Goal: Communication & Community: Answer question/provide support

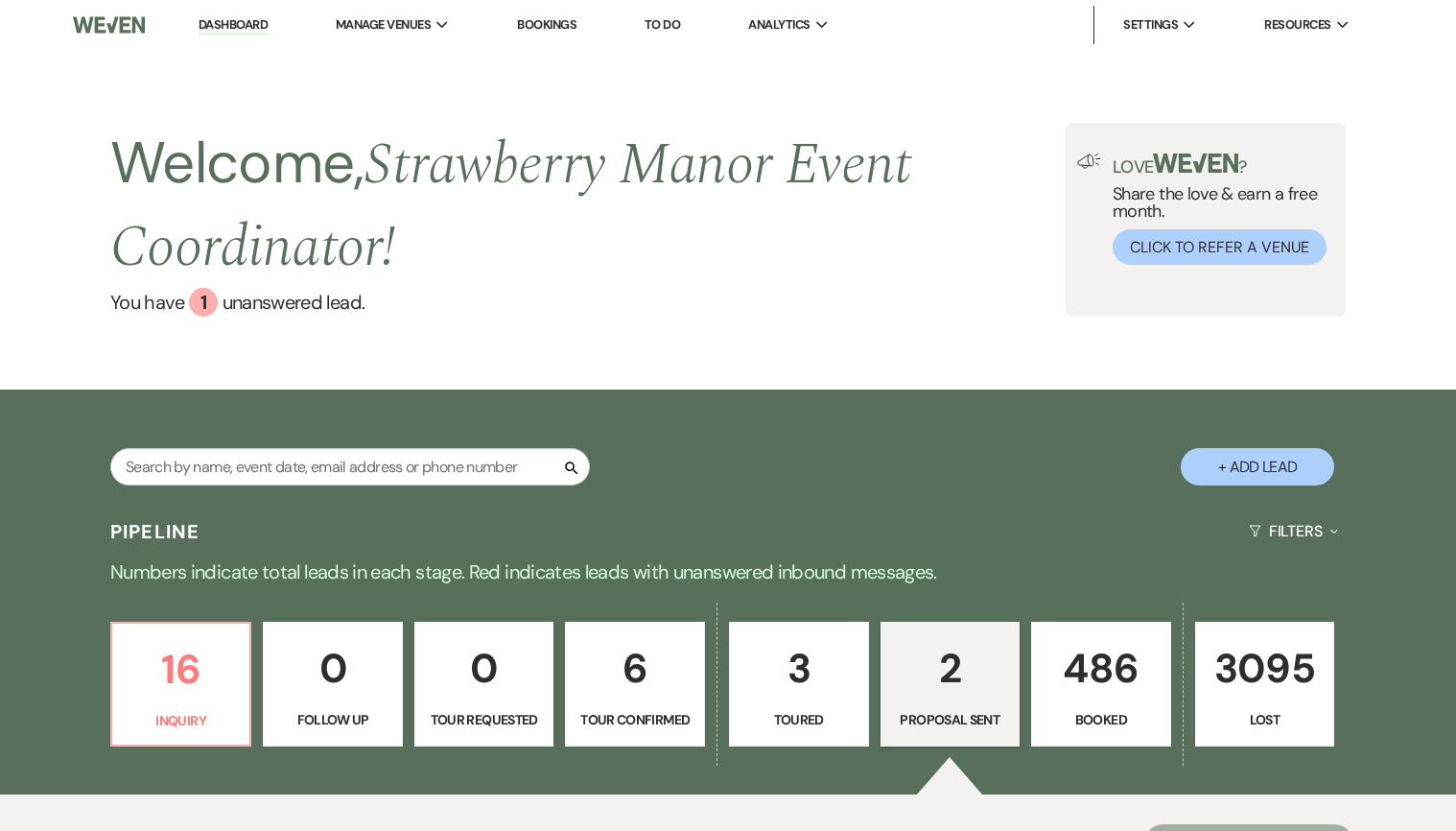
select select "6"
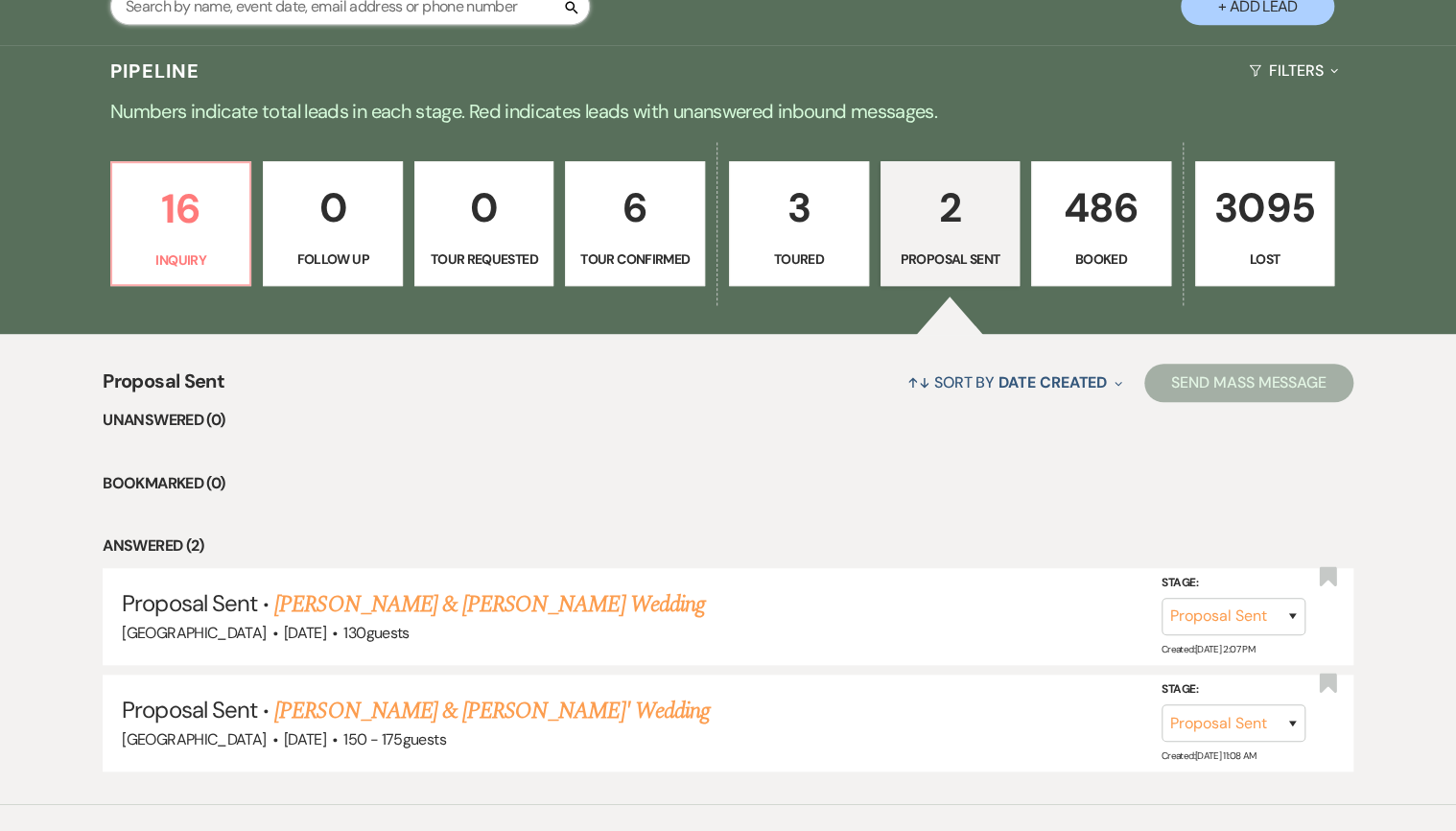
click at [284, 22] on input "text" at bounding box center [351, 6] width 480 height 37
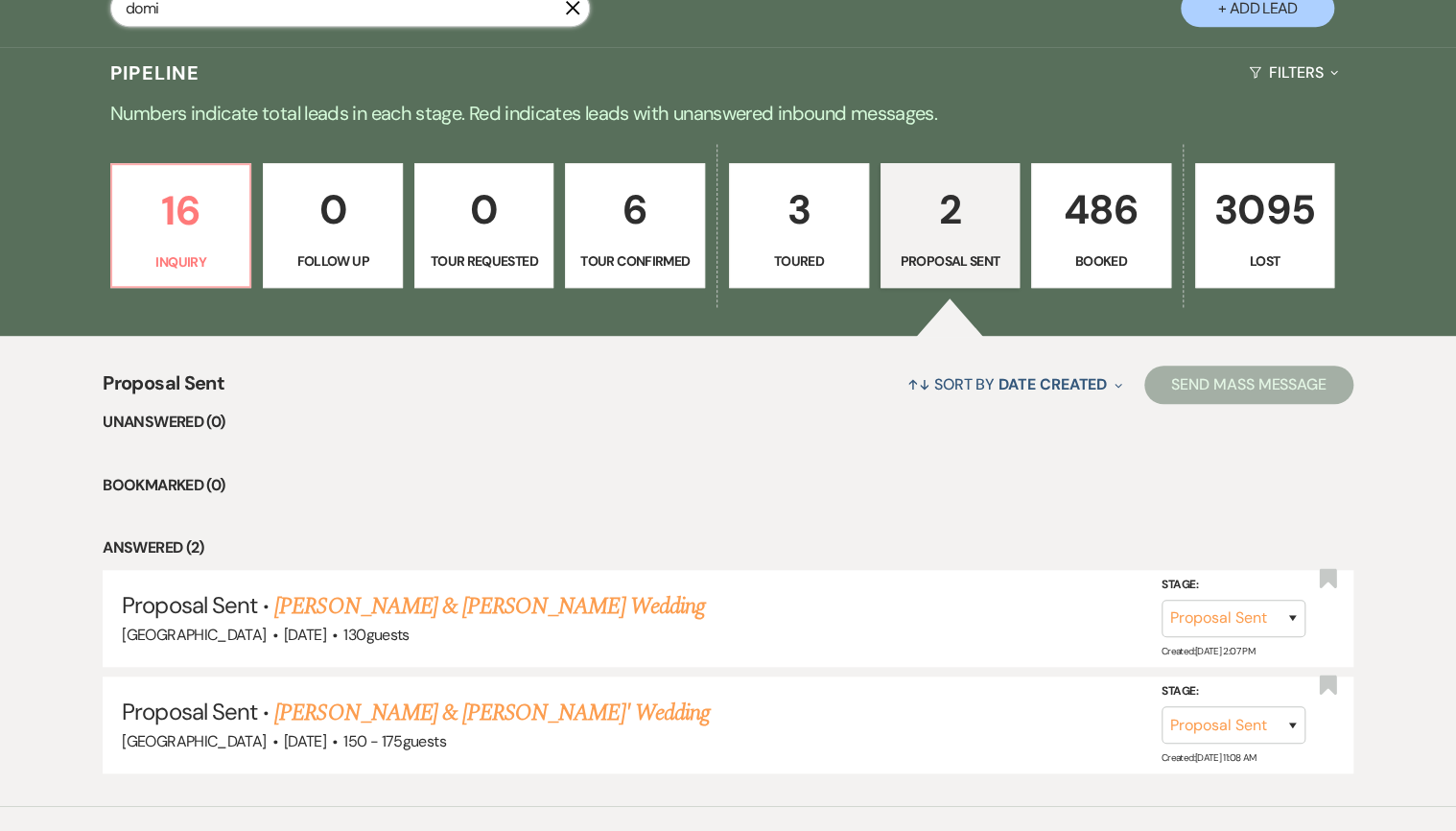
type input "[PERSON_NAME]"
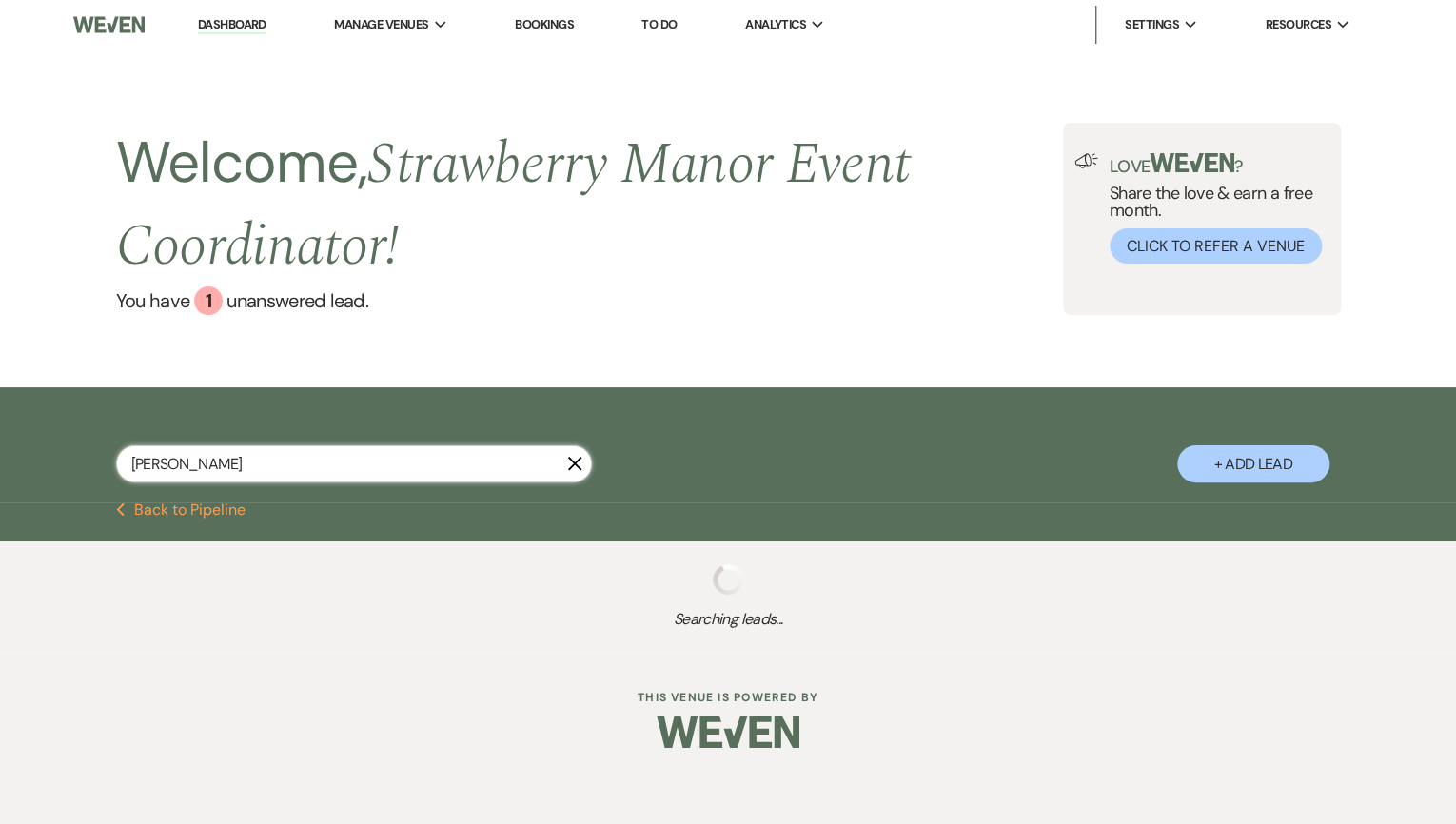
select select "8"
select select "5"
select select "8"
select select "5"
select select "8"
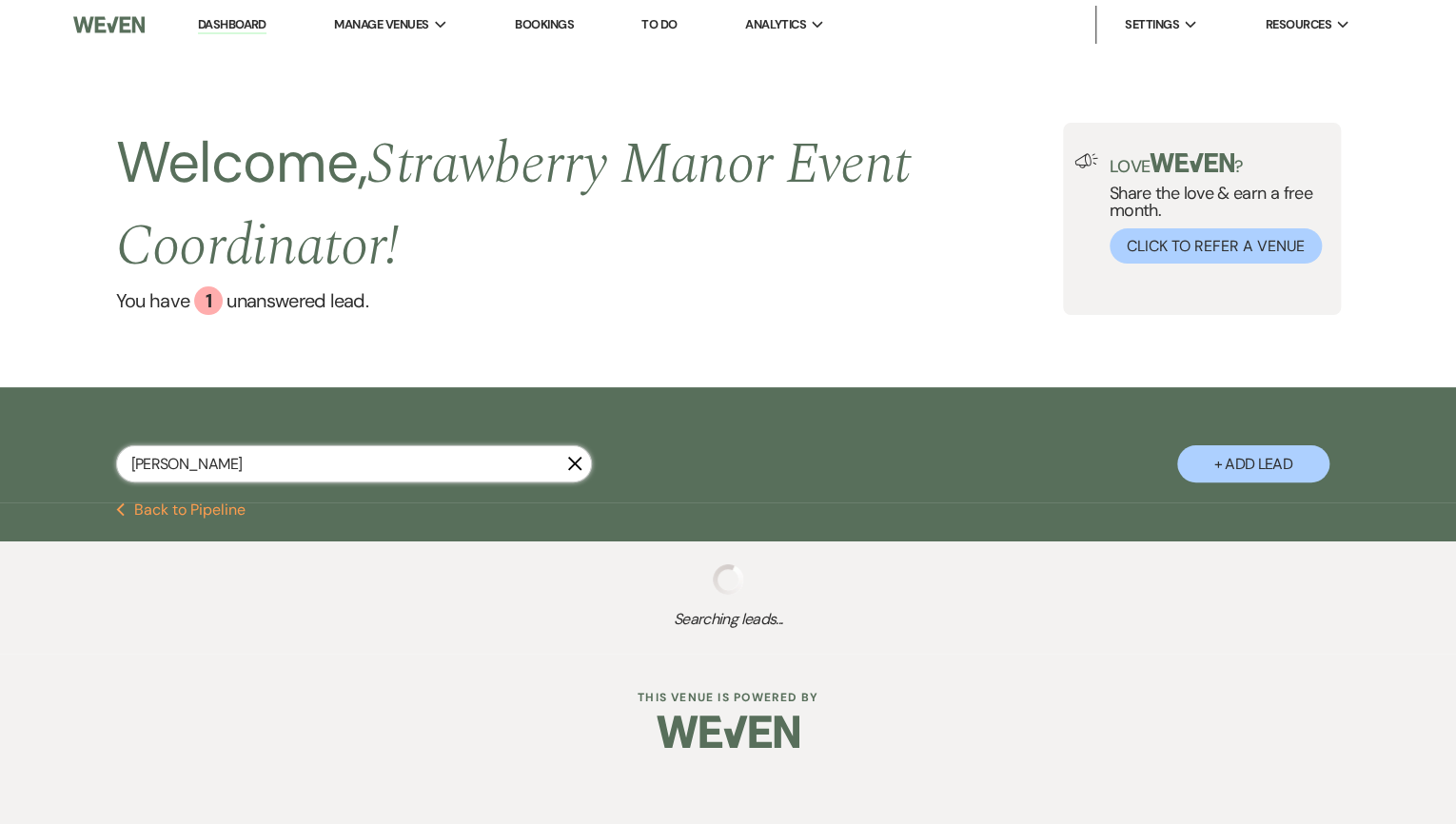
select select "8"
select select "5"
select select "8"
select select "5"
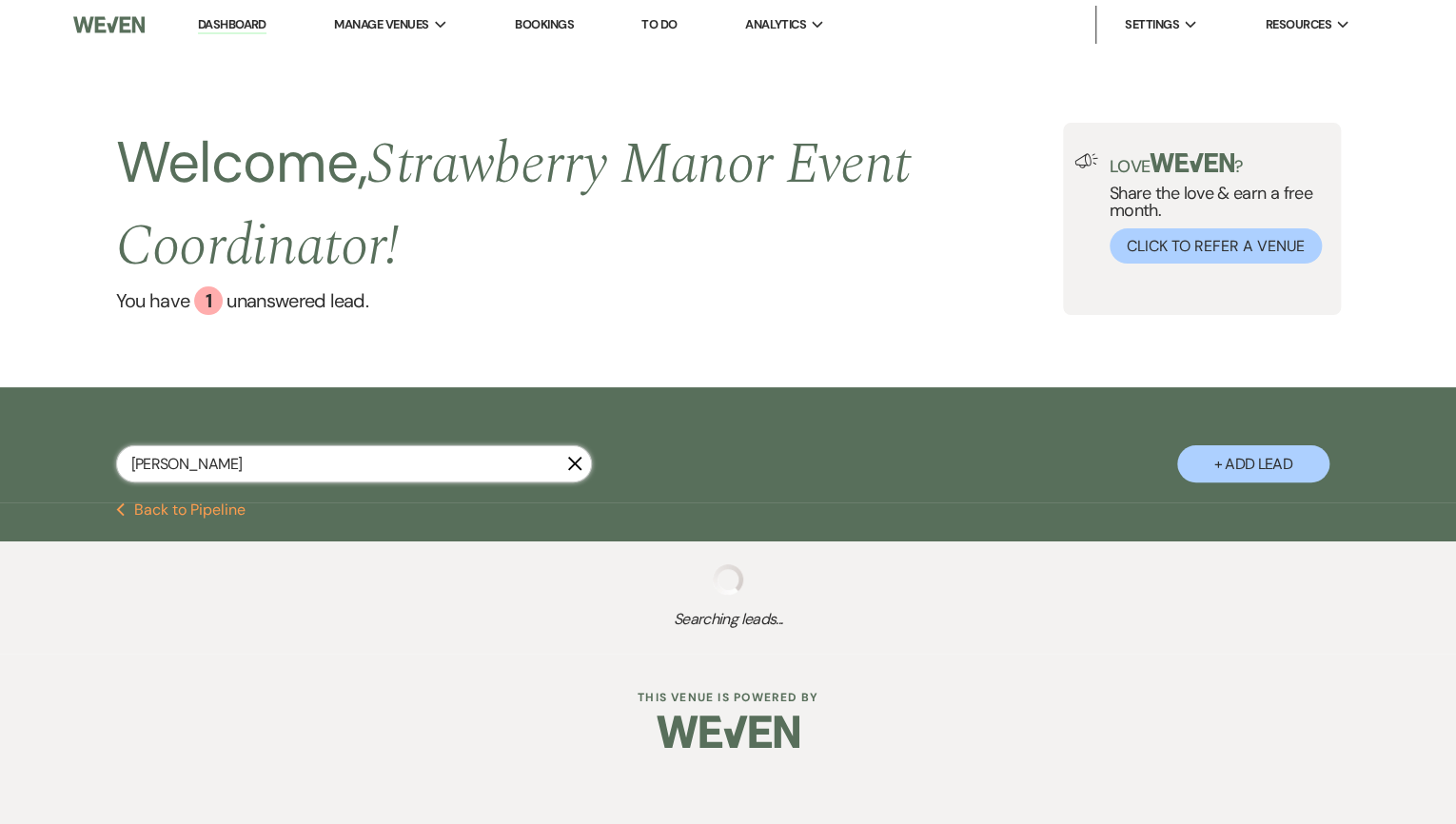
select select "8"
select select "5"
select select "8"
select select "5"
select select "8"
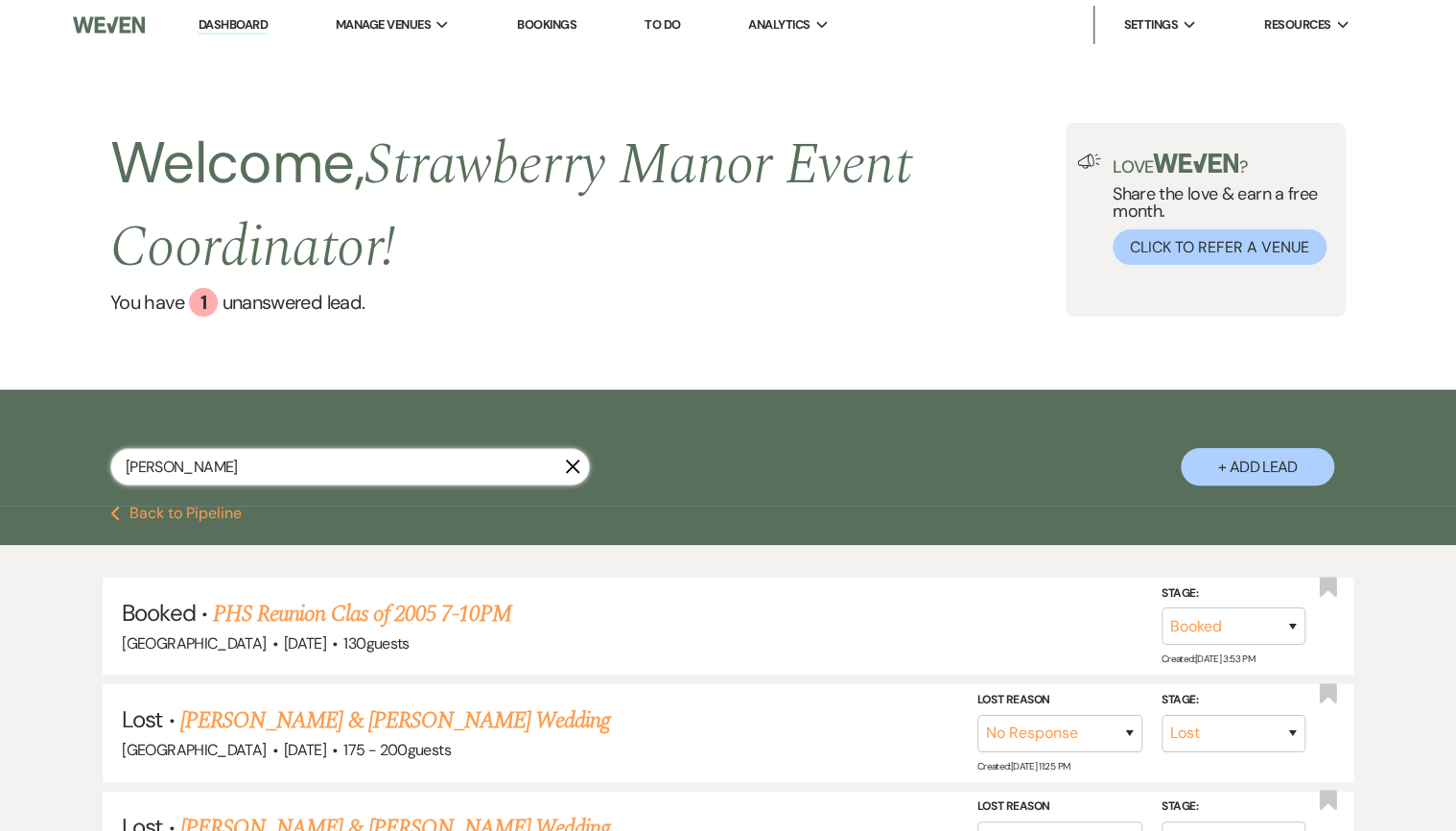
type input "[PERSON_NAME]"
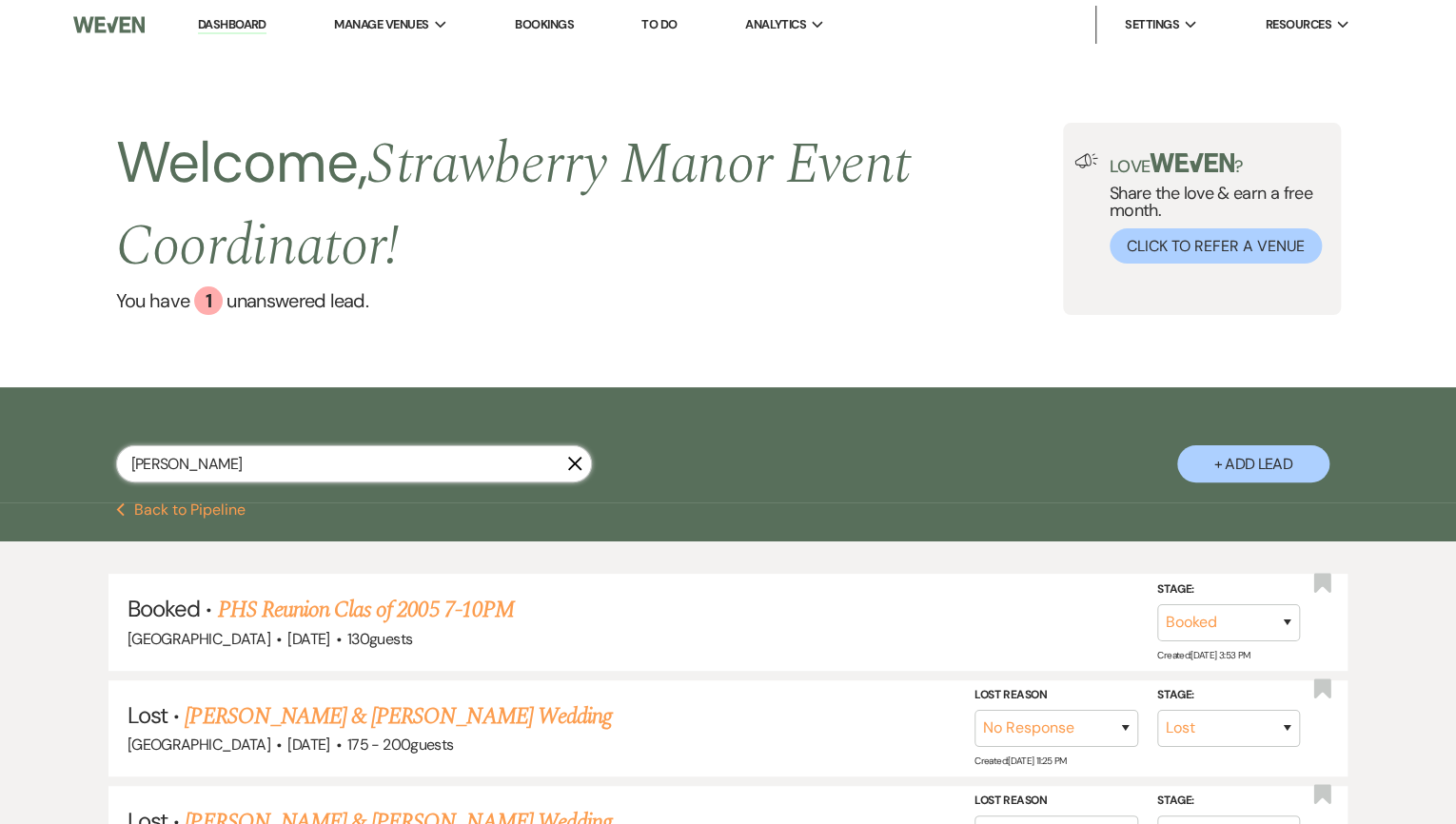
select select "8"
select select "5"
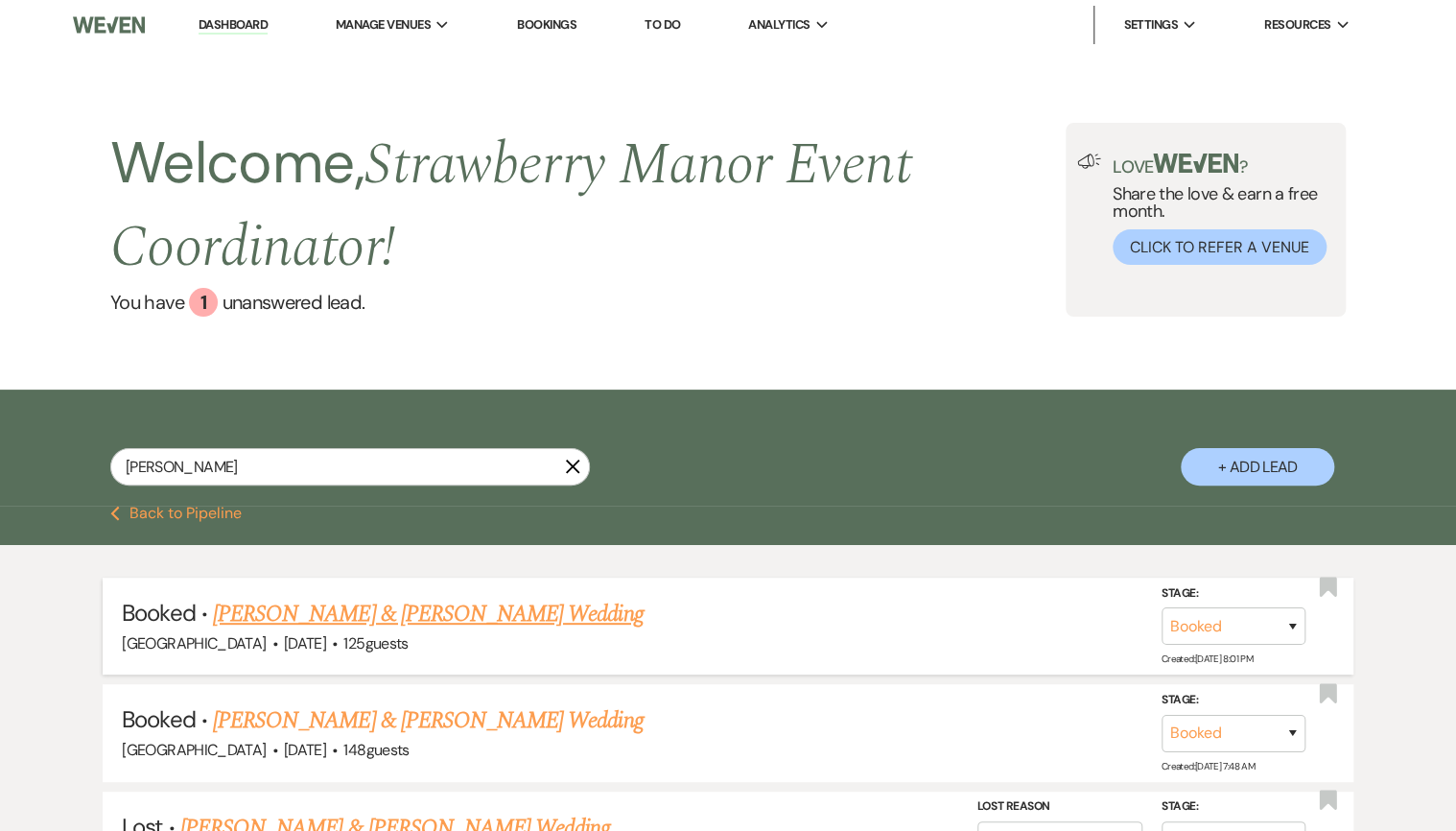
click at [461, 621] on link "[PERSON_NAME] & [PERSON_NAME] Wedding" at bounding box center [427, 613] width 430 height 34
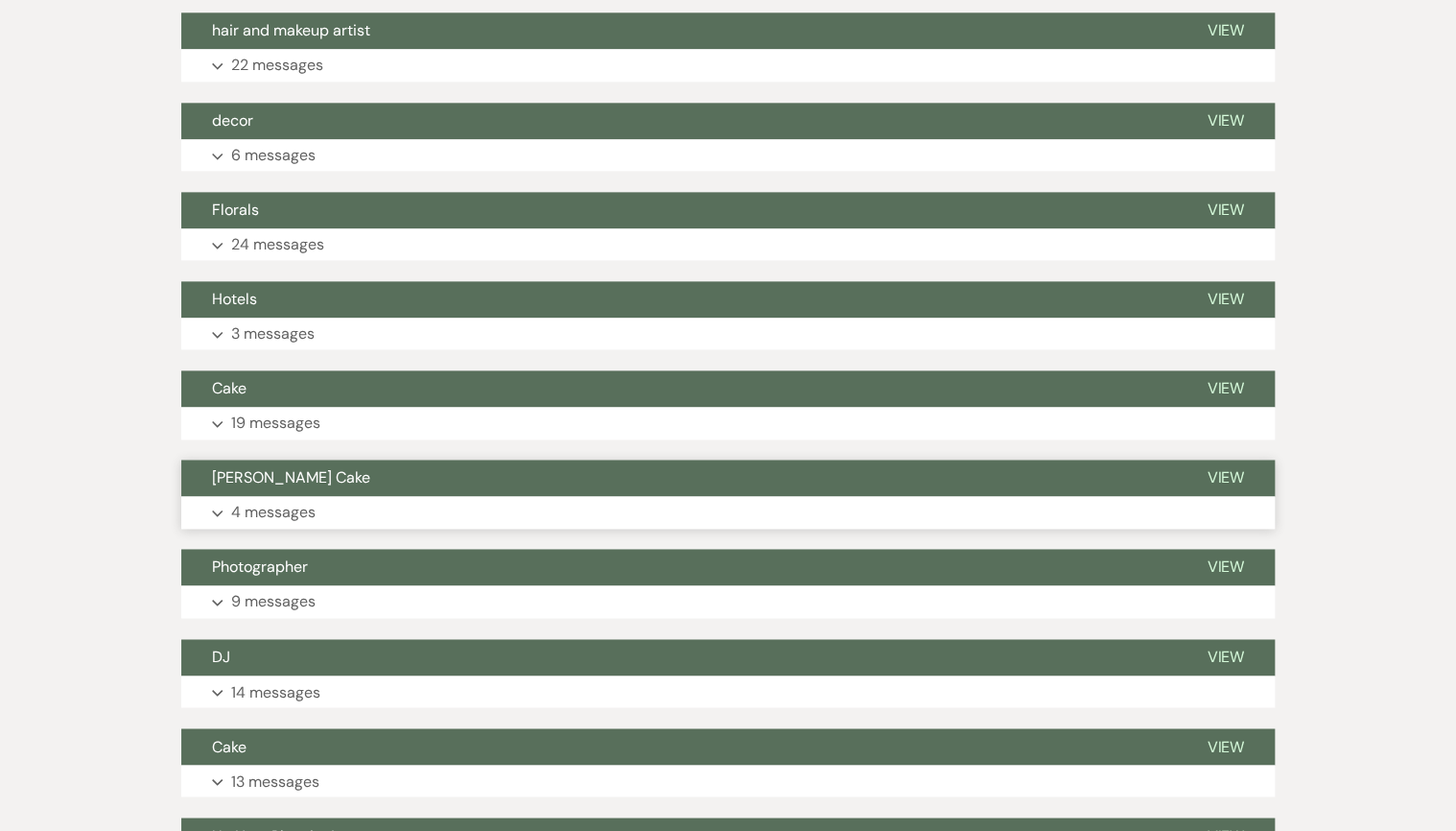
scroll to position [1151, 0]
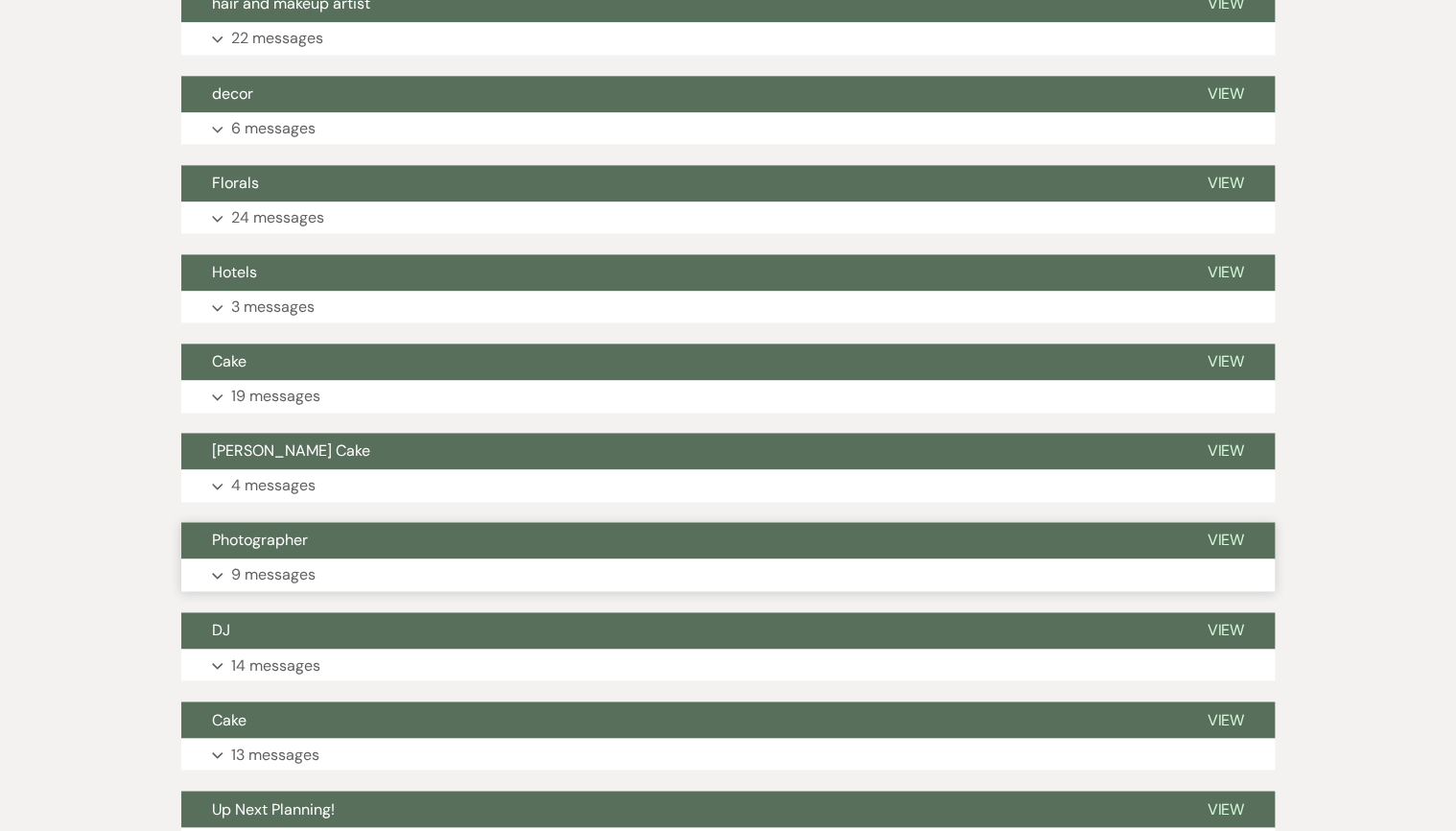
click at [300, 557] on button "Photographer" at bounding box center [678, 540] width 995 height 36
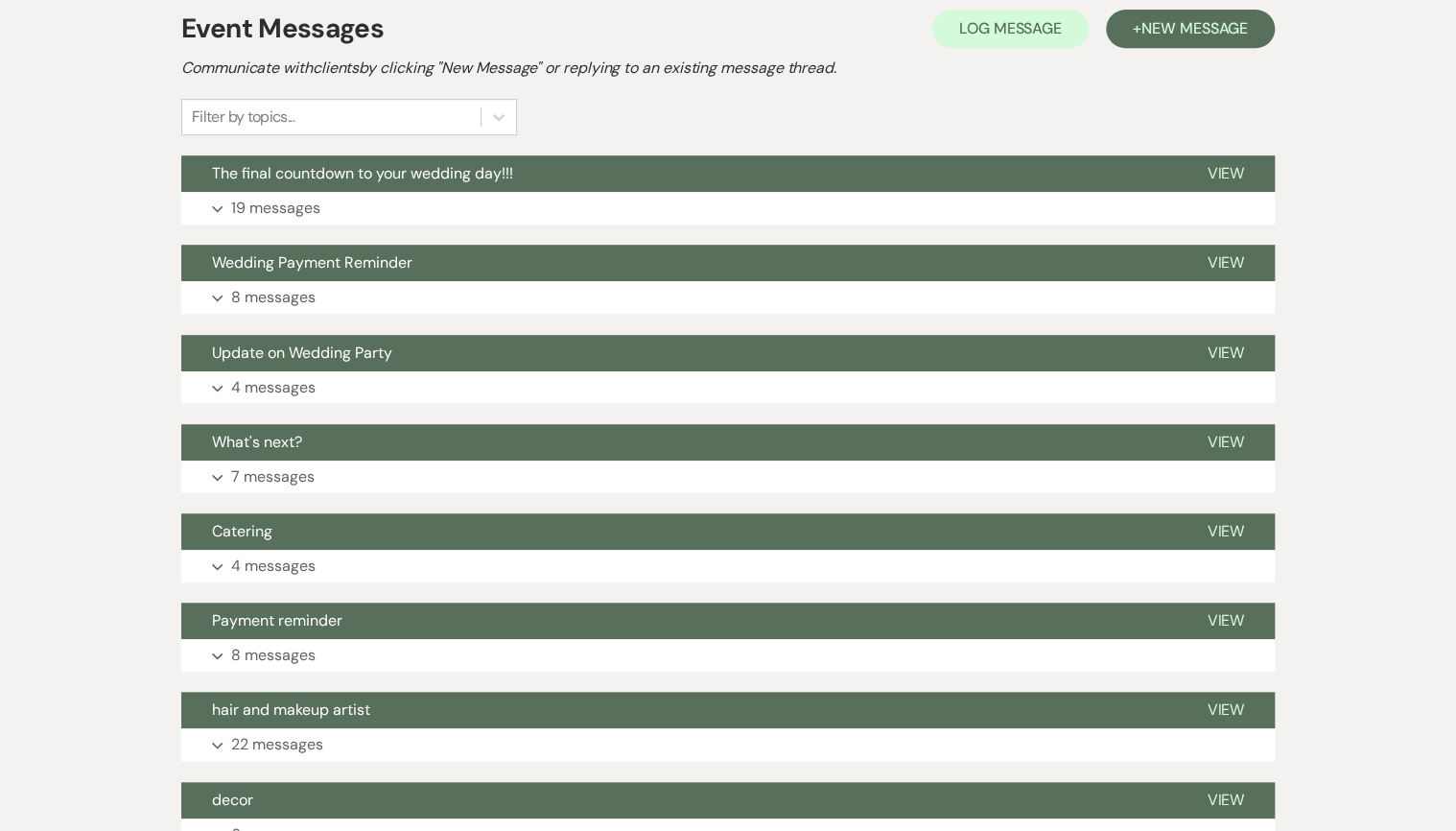
scroll to position [0, 0]
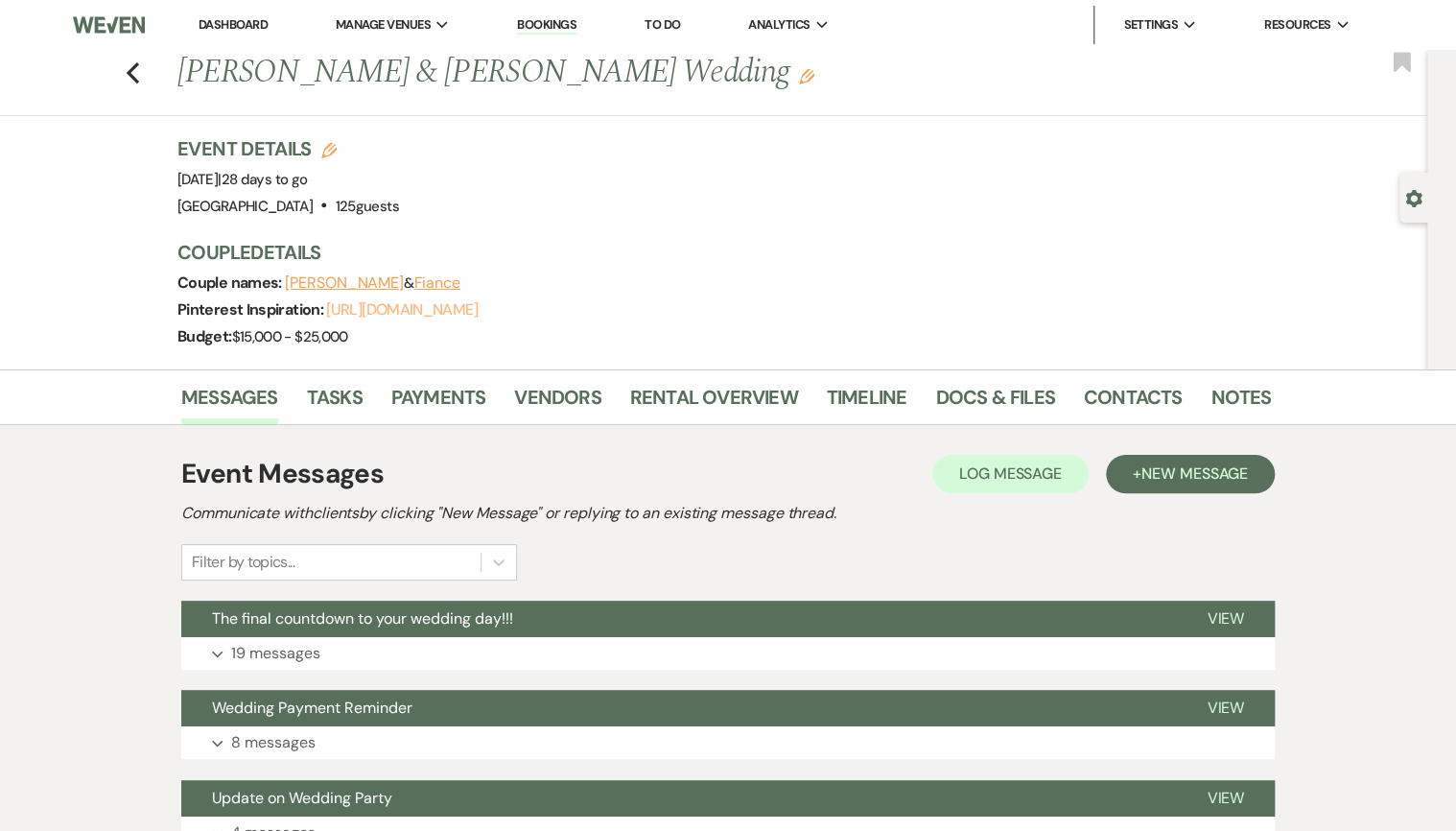
click at [372, 307] on link "[URL][DOMAIN_NAME]" at bounding box center [402, 309] width 151 height 21
click at [293, 646] on p "19 messages" at bounding box center [275, 653] width 89 height 24
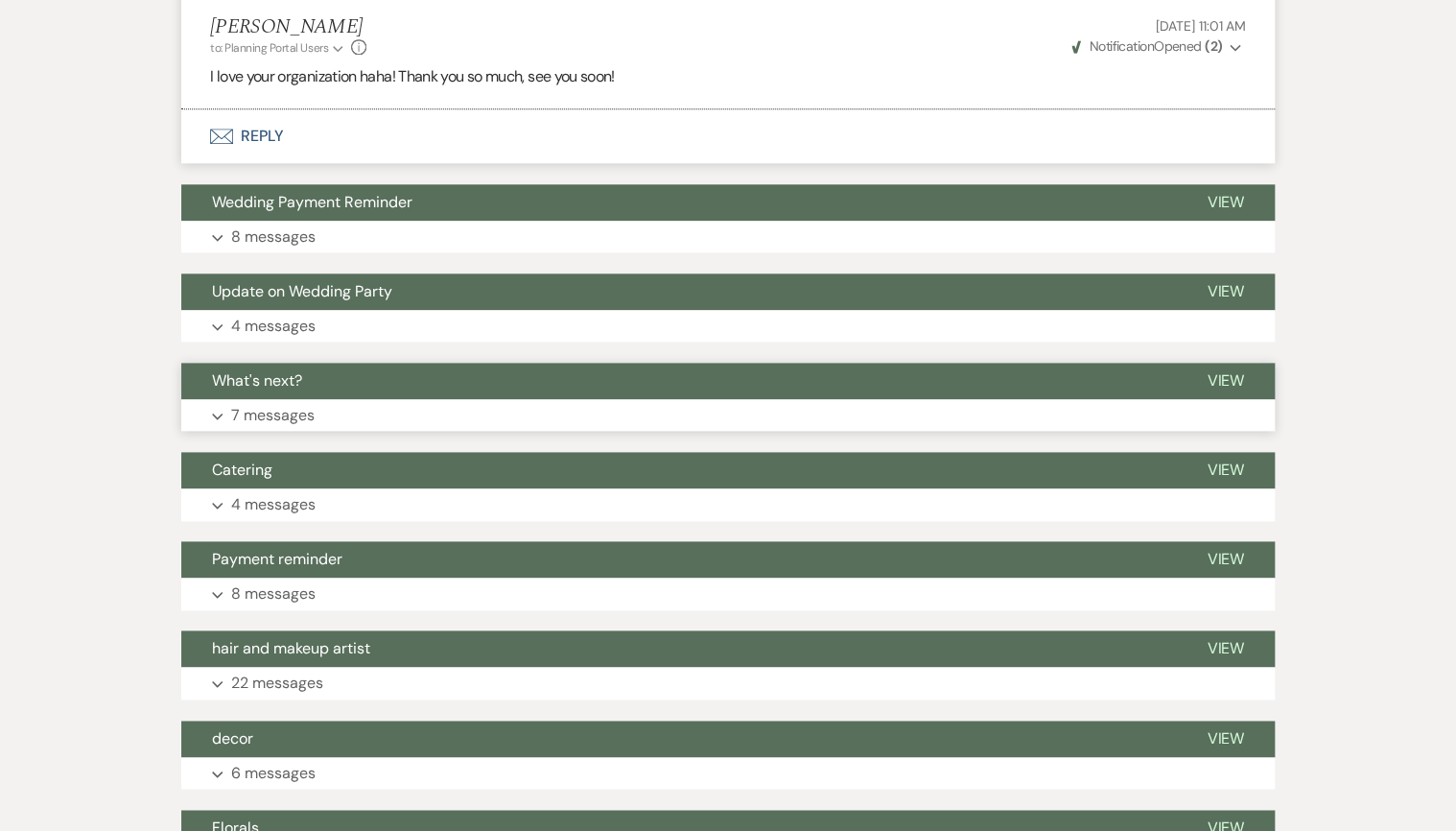
scroll to position [4607, 0]
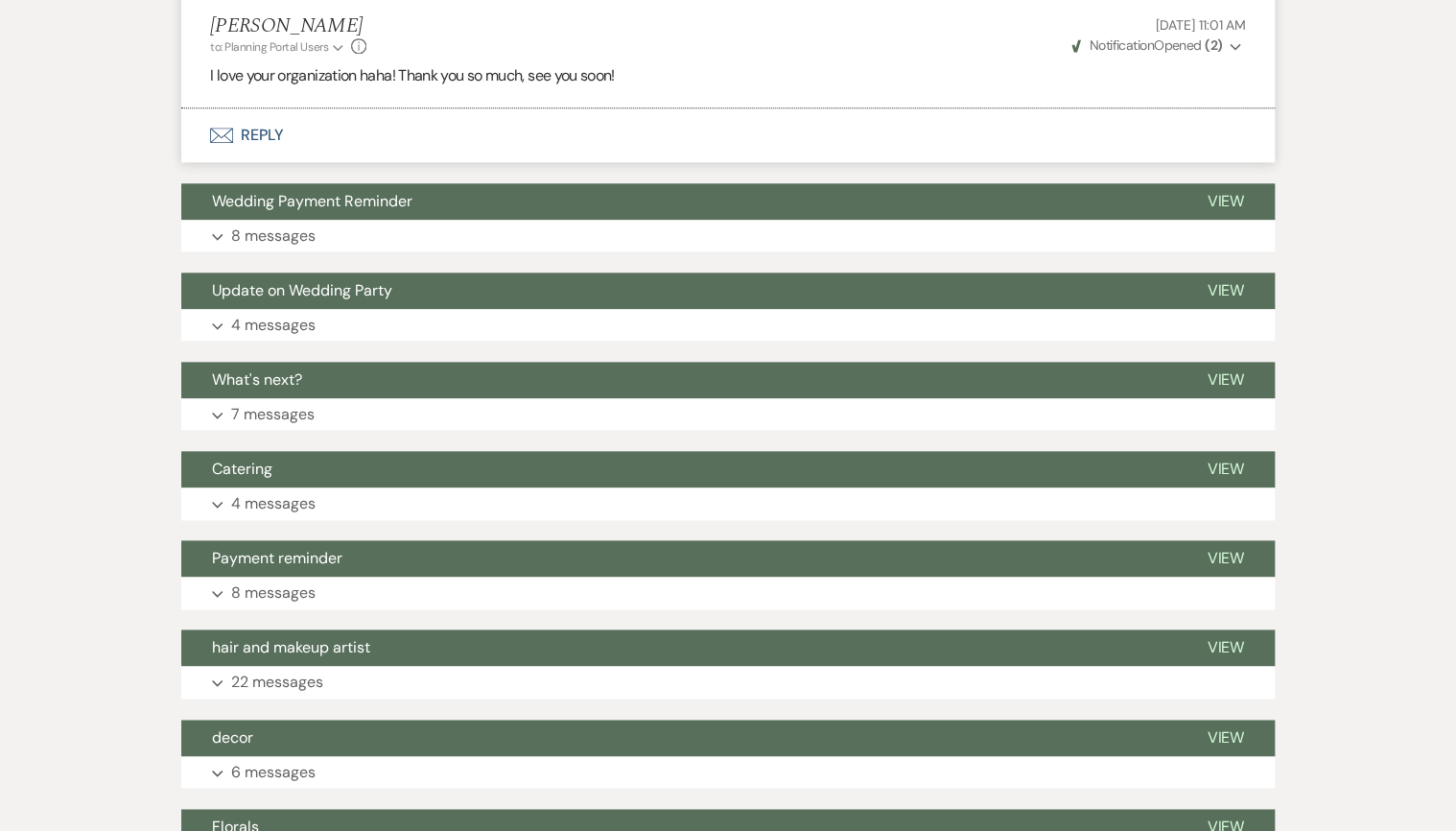
click at [261, 144] on button "Envelope Reply" at bounding box center [728, 135] width 1093 height 54
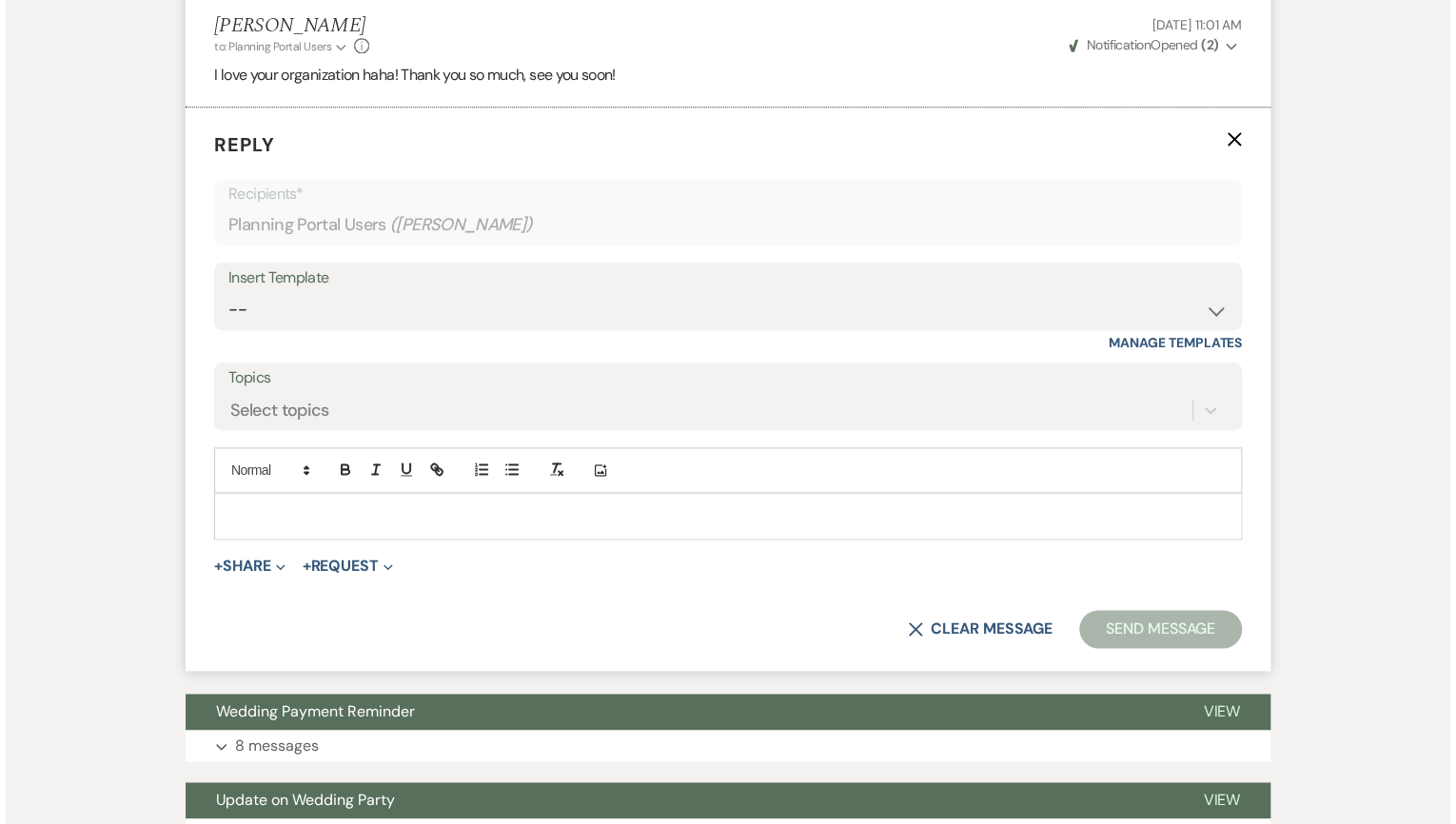
scroll to position [4491, 0]
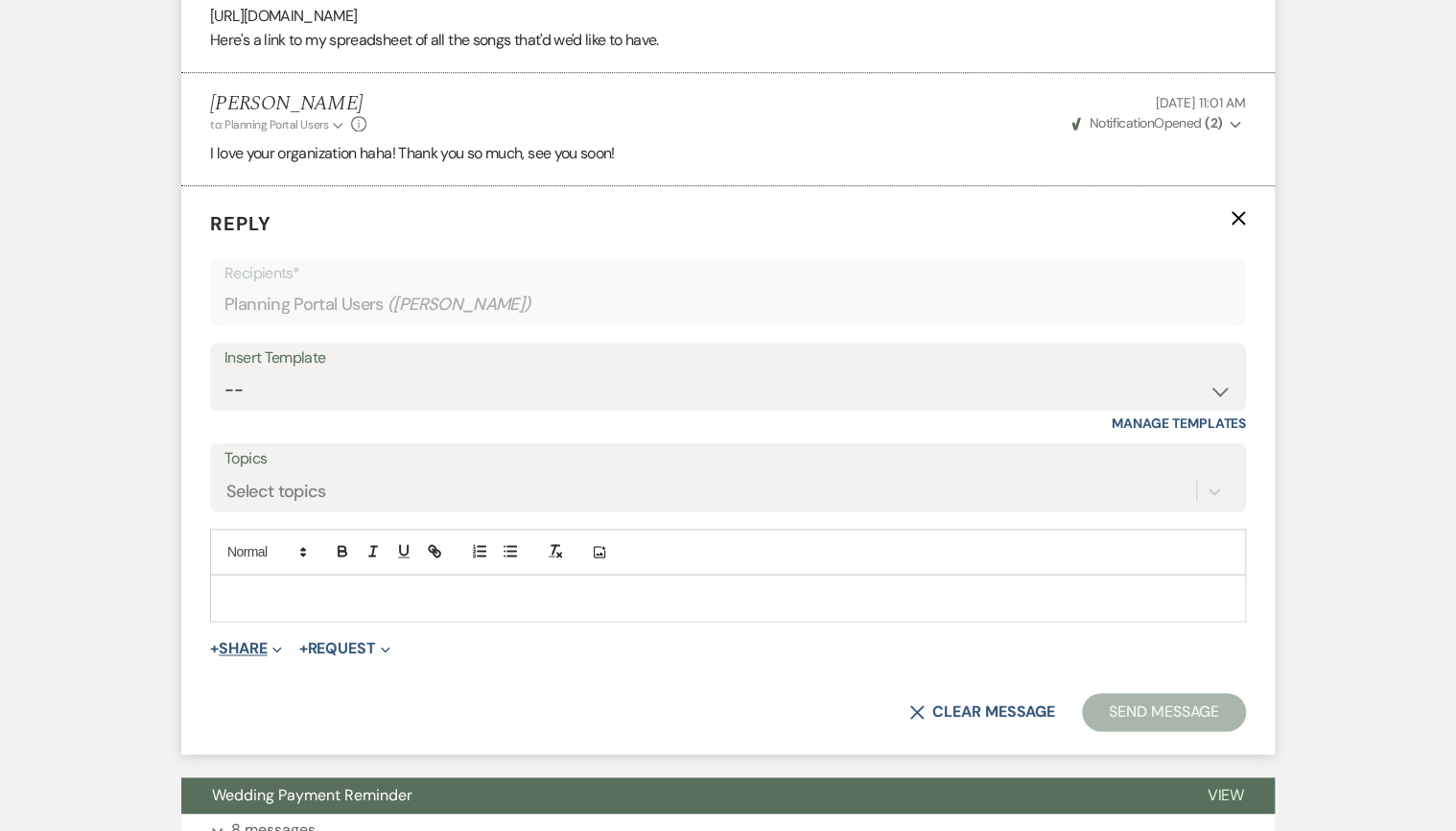
click at [250, 649] on button "+ Share Expand" at bounding box center [245, 649] width 72 height 16
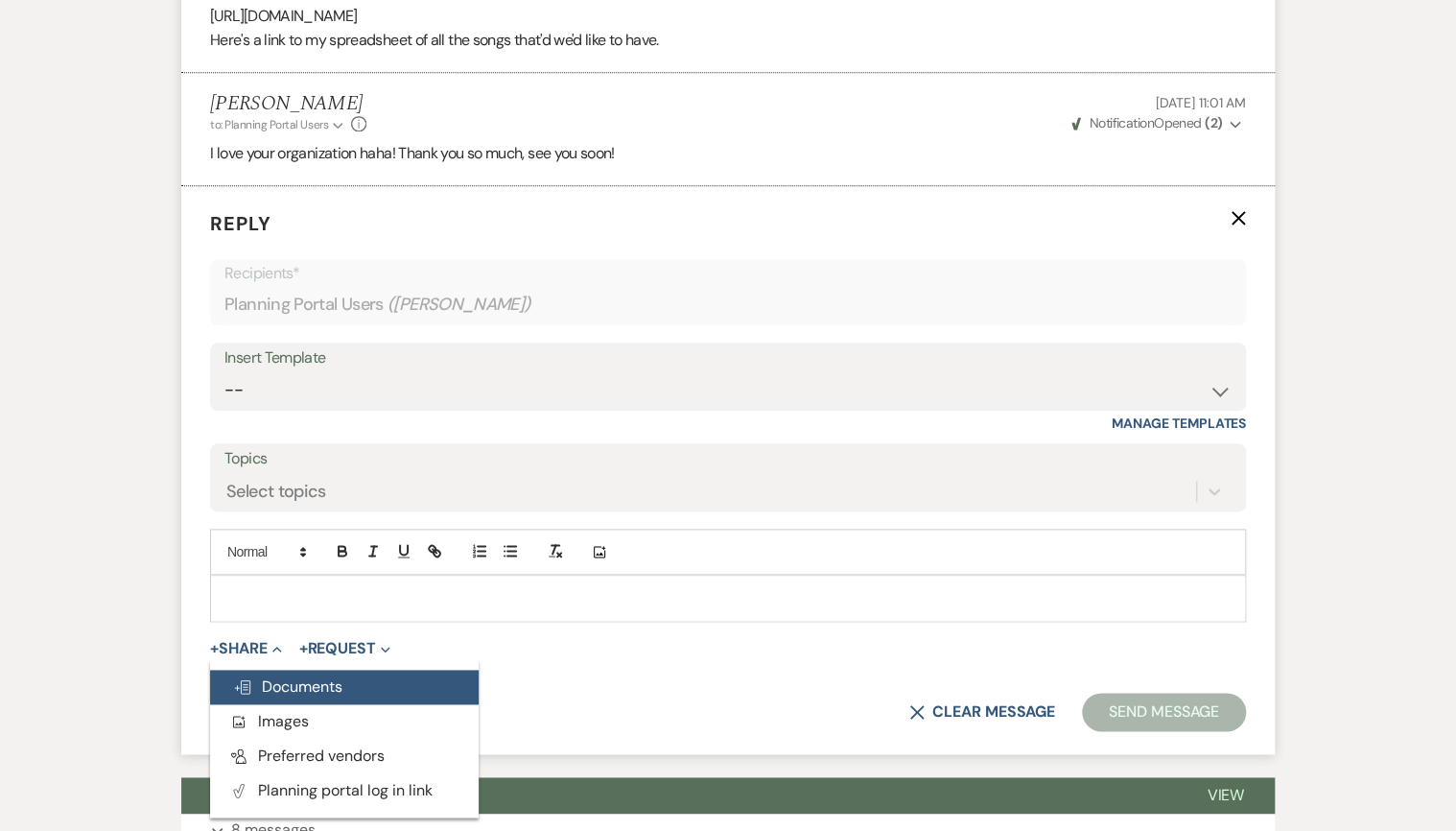
click at [301, 696] on button "Doc Upload Documents" at bounding box center [344, 686] width 268 height 34
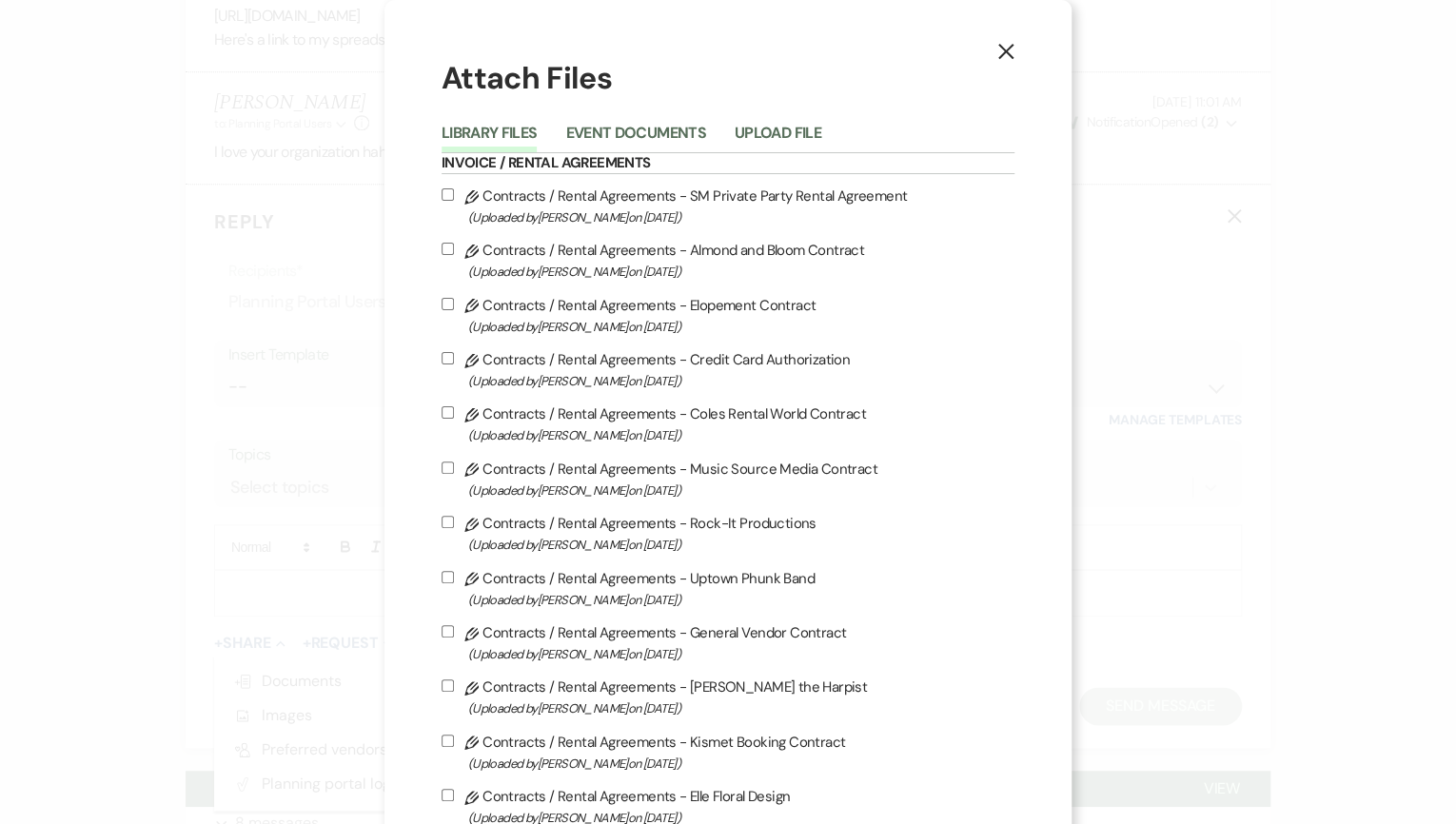
scroll to position [3186, 0]
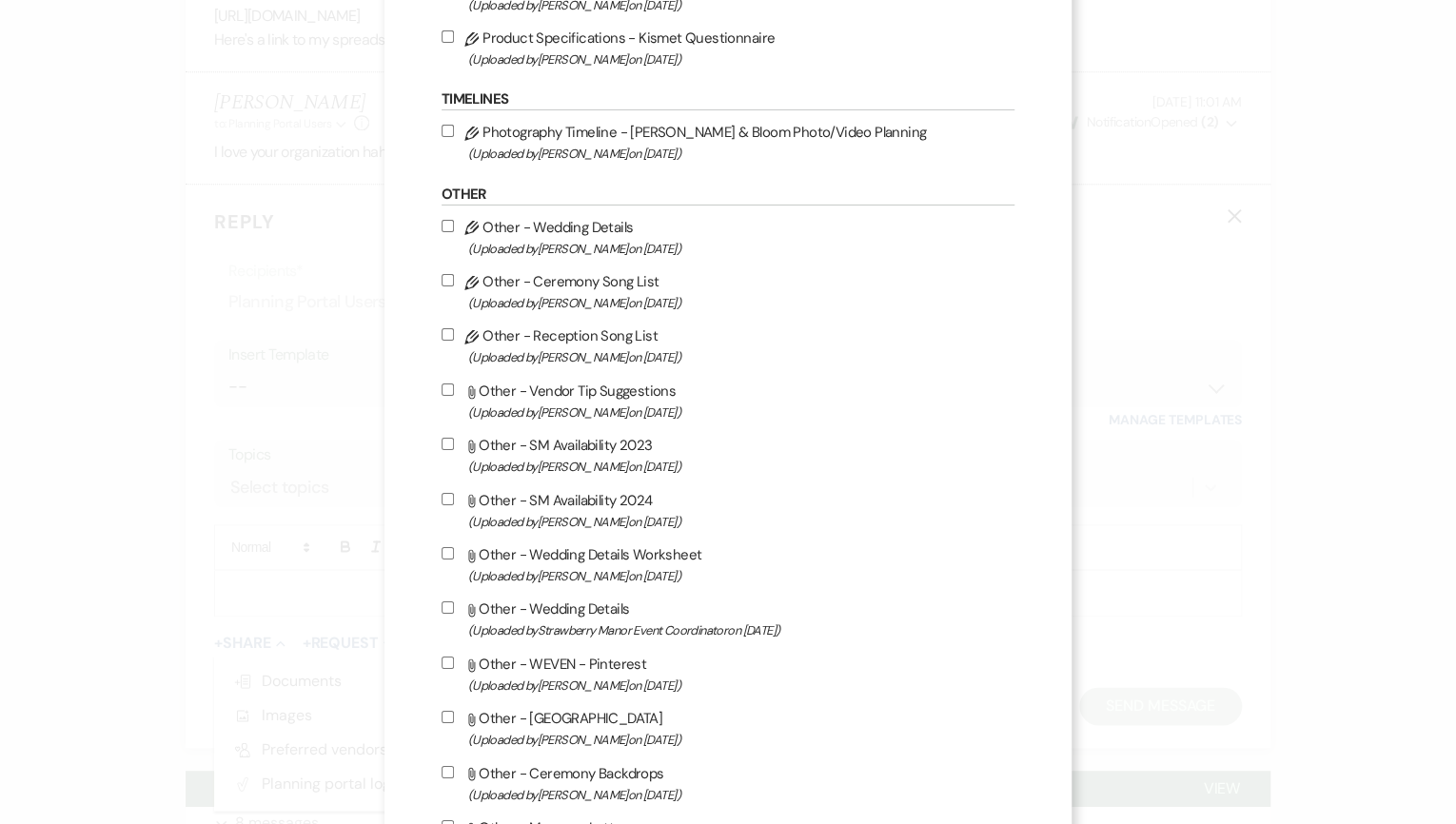
click at [638, 424] on span "(Uploaded by [PERSON_NAME] on [DATE] )" at bounding box center [742, 412] width 547 height 22
click at [454, 395] on input "Attach File Other - Vendor Tip Suggestions (Uploaded by [PERSON_NAME] on [DATE]…" at bounding box center [447, 390] width 13 height 13
checkbox input "true"
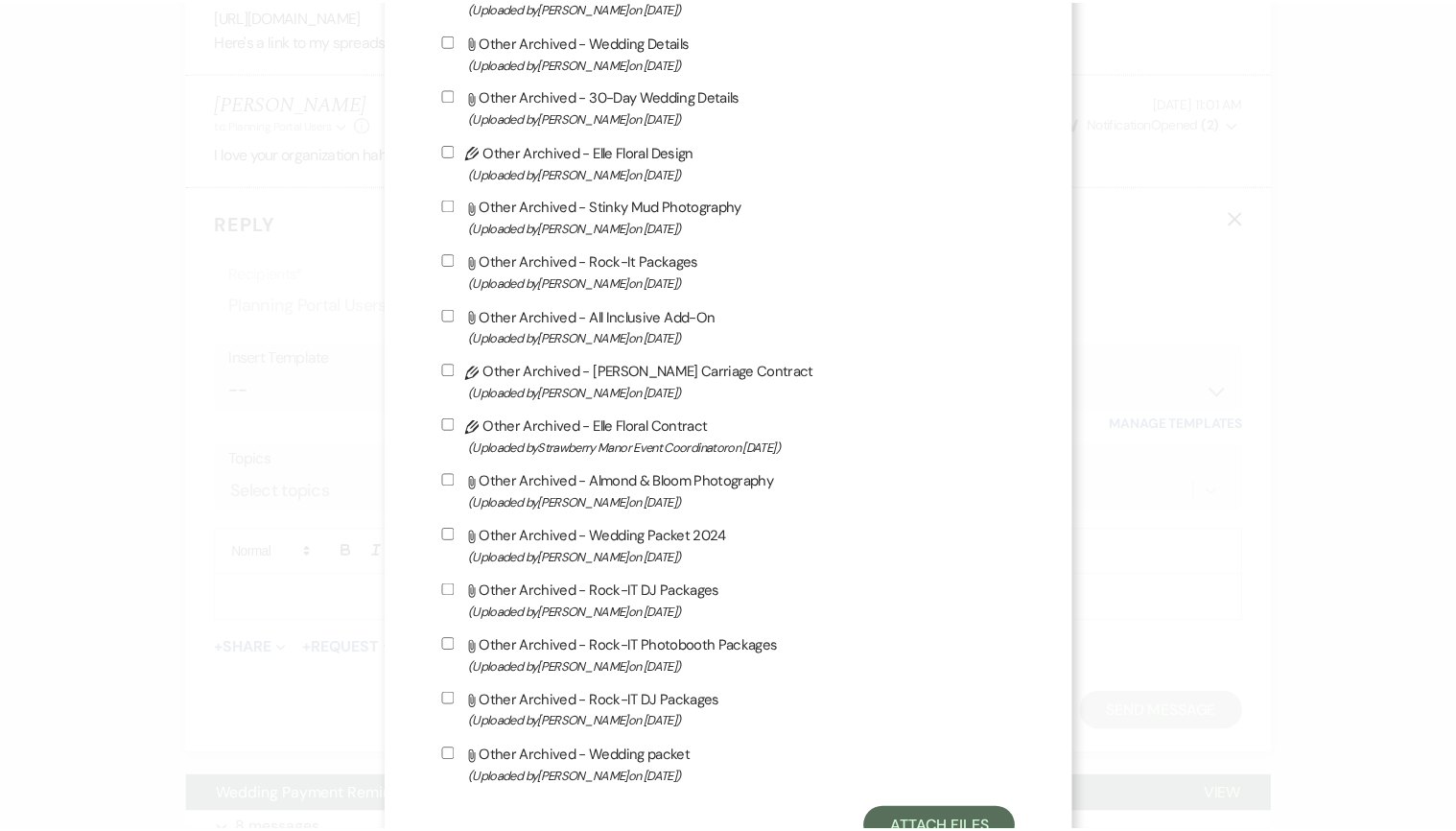
scroll to position [5539, 0]
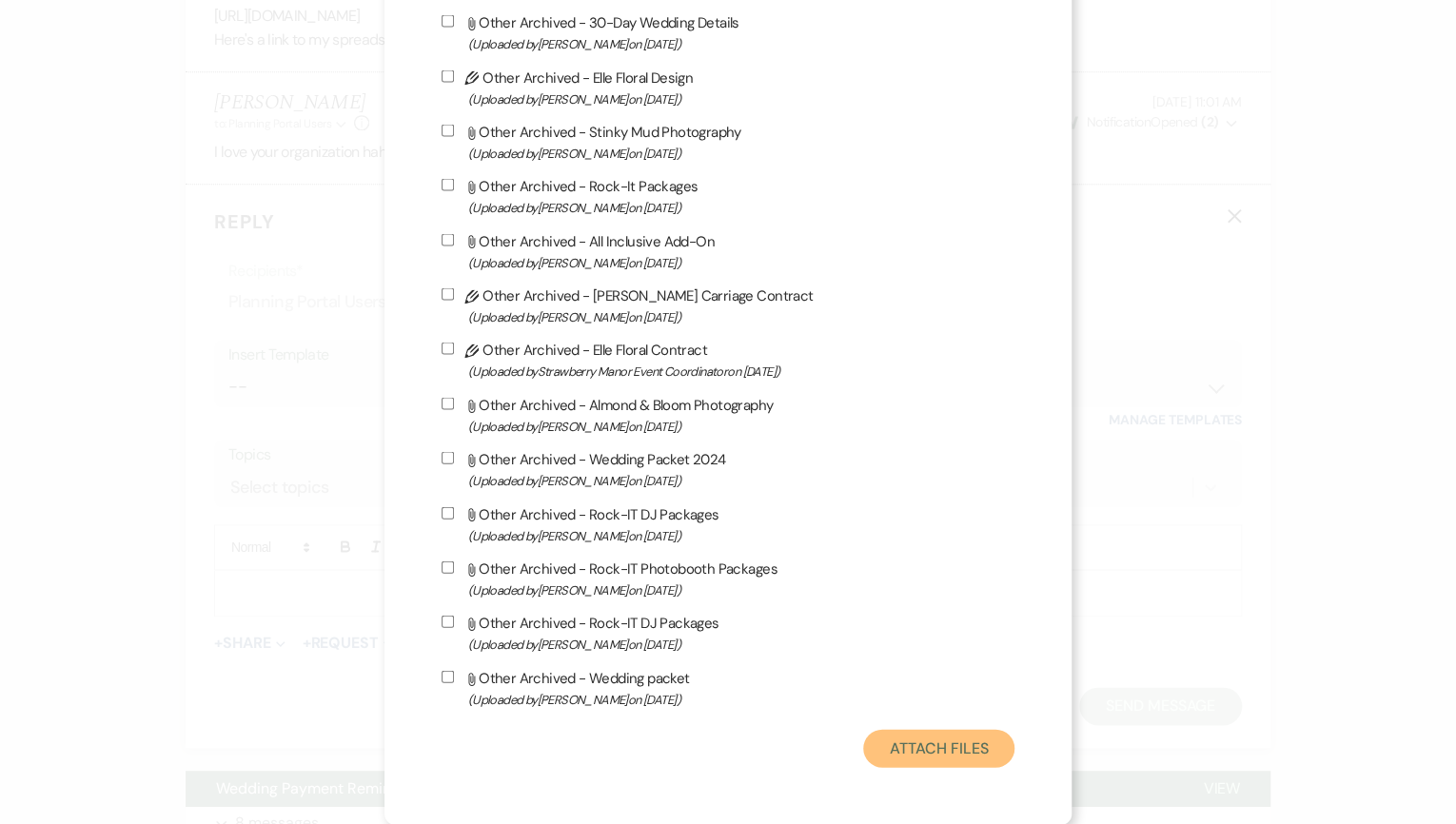
click at [970, 737] on button "Attach Files" at bounding box center [939, 747] width 152 height 38
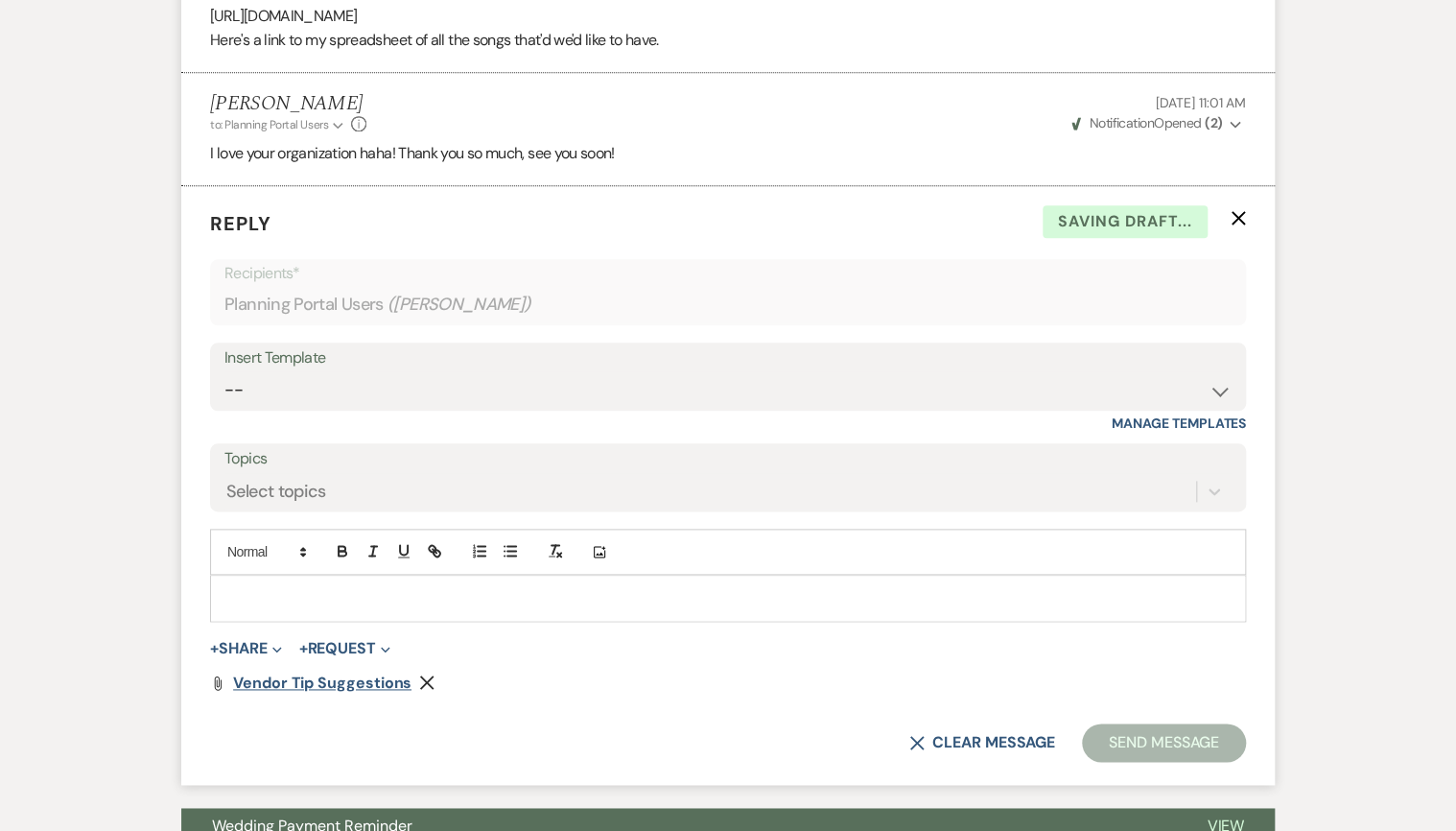
click at [331, 678] on span "Vendor Tip Suggestions" at bounding box center [322, 682] width 178 height 21
